Goal: Task Accomplishment & Management: Manage account settings

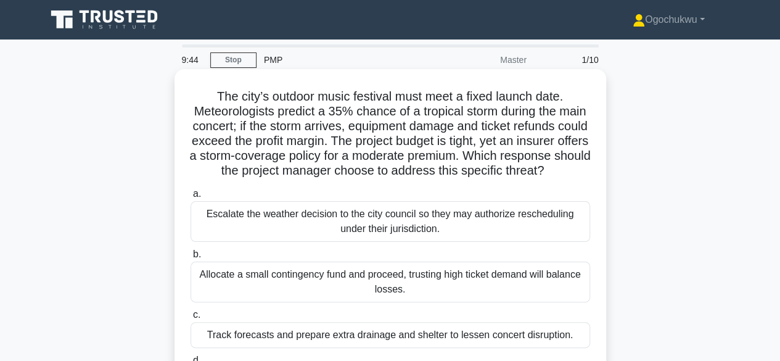
click at [581, 231] on div "Escalate the weather decision to the city council so they may authorize resched…" at bounding box center [391, 221] width 400 height 41
click at [191, 198] on input "a. Escalate the weather decision to the city council so they may authorize resc…" at bounding box center [191, 194] width 0 height 8
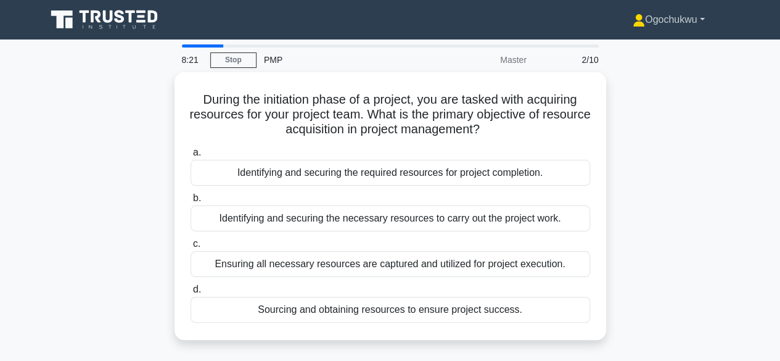
click at [701, 20] on link "Ogochukwu" at bounding box center [668, 19] width 131 height 25
click at [634, 50] on link "Profile" at bounding box center [652, 49] width 97 height 20
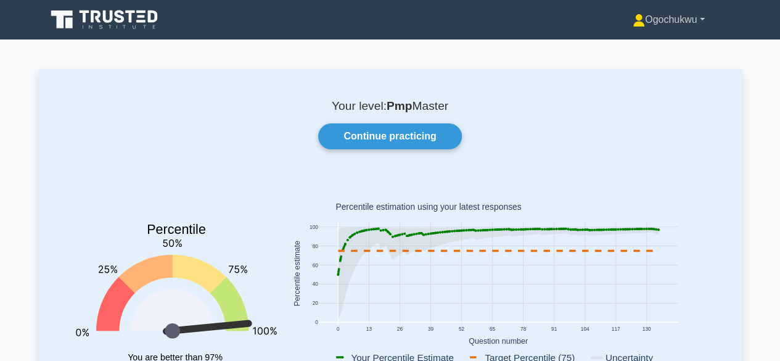
click at [696, 20] on link "Ogochukwu" at bounding box center [668, 19] width 131 height 25
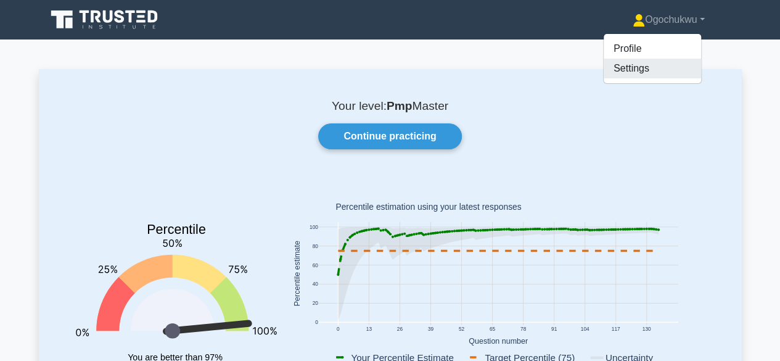
click at [624, 73] on link "Settings" at bounding box center [652, 69] width 97 height 20
